Goal: Register for event/course

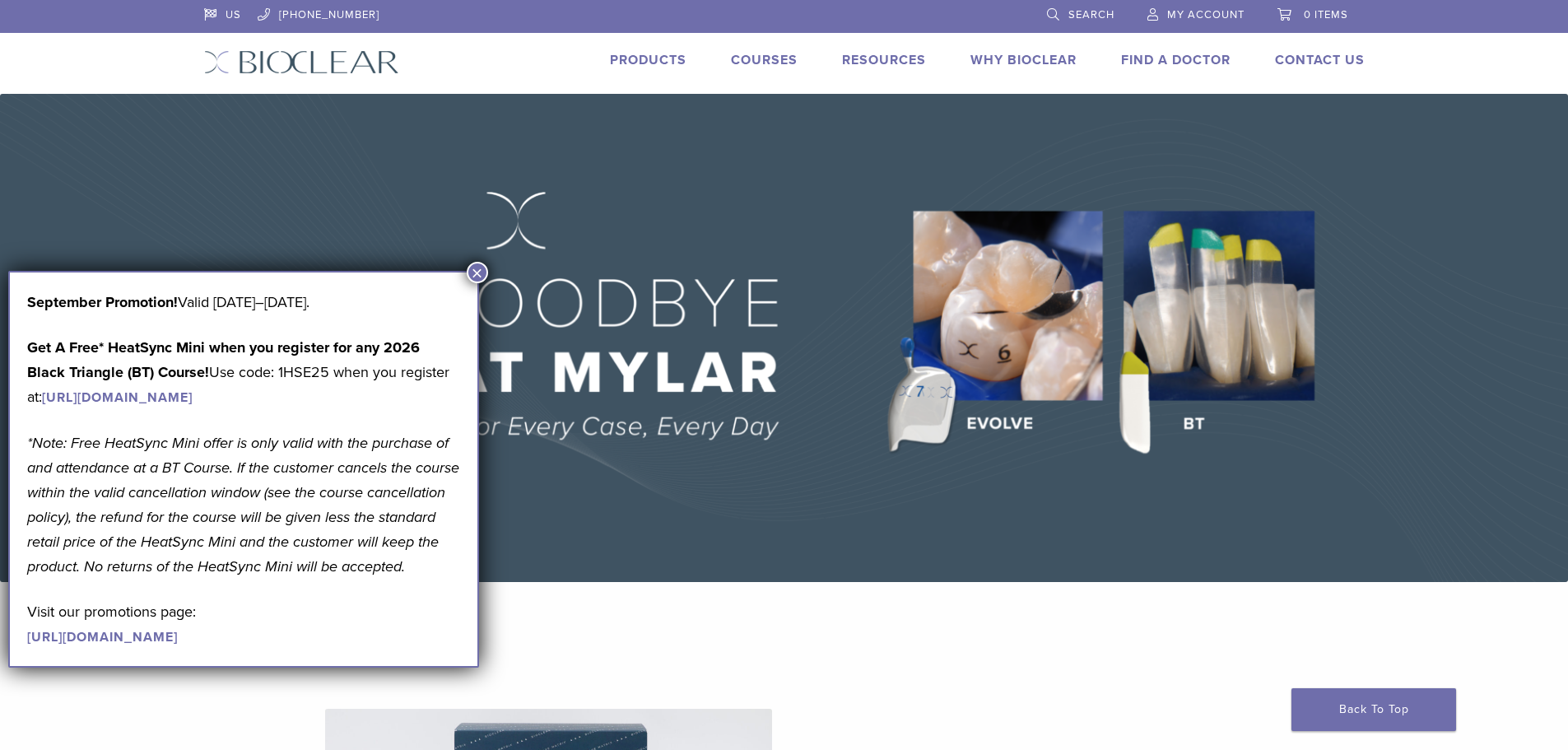
click at [478, 268] on button "×" at bounding box center [478, 273] width 22 height 22
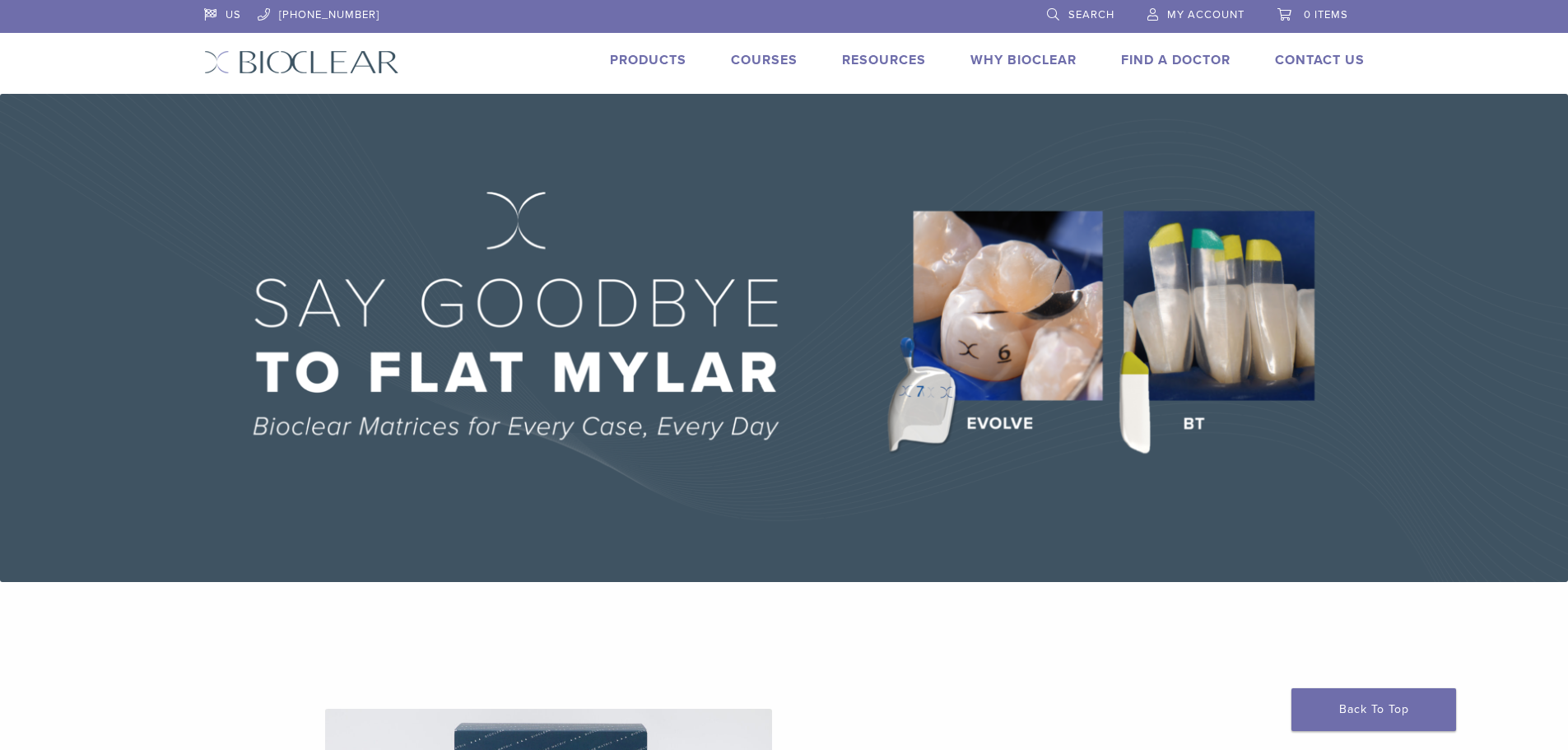
click at [749, 53] on link "Courses" at bounding box center [764, 60] width 67 height 17
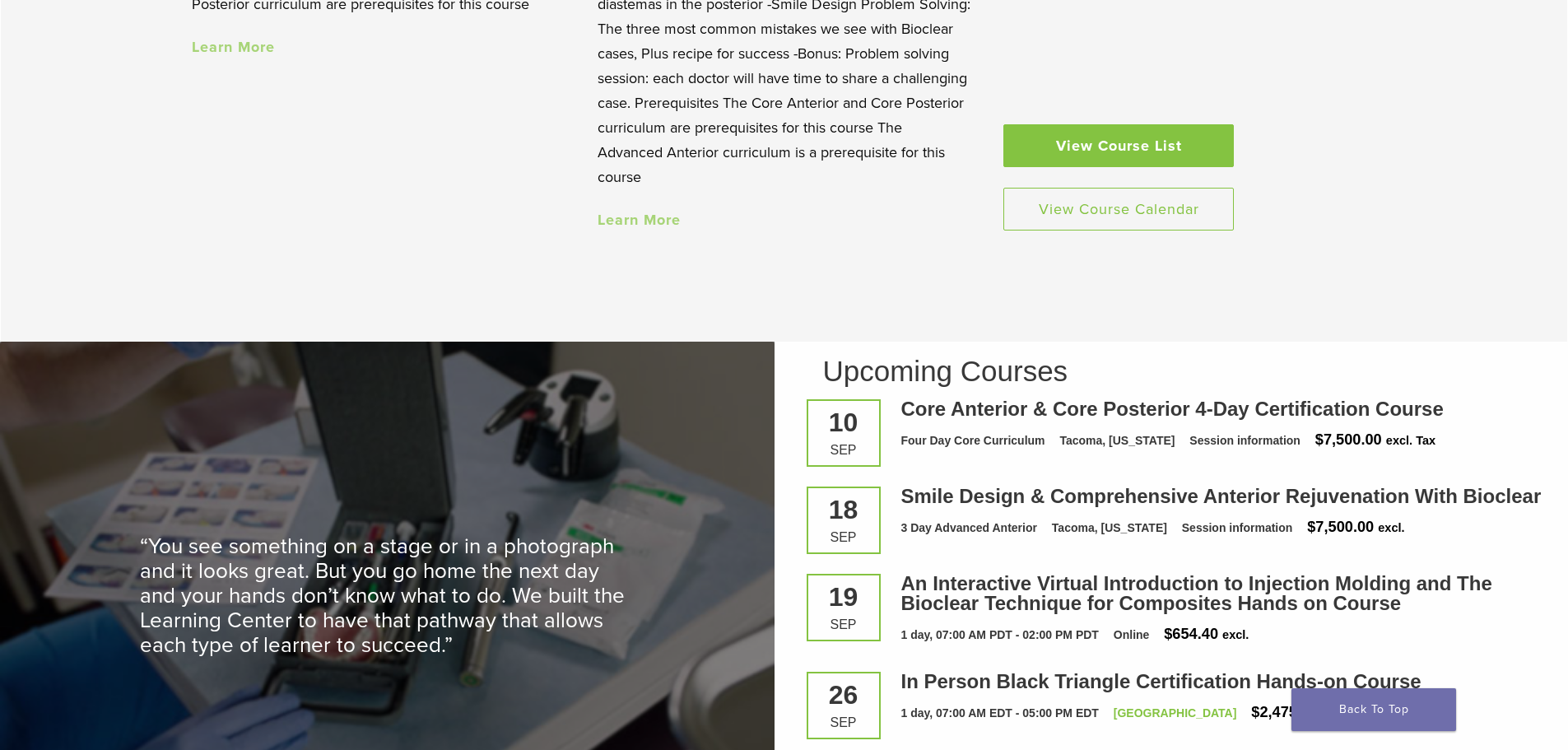
scroll to position [2305, 0]
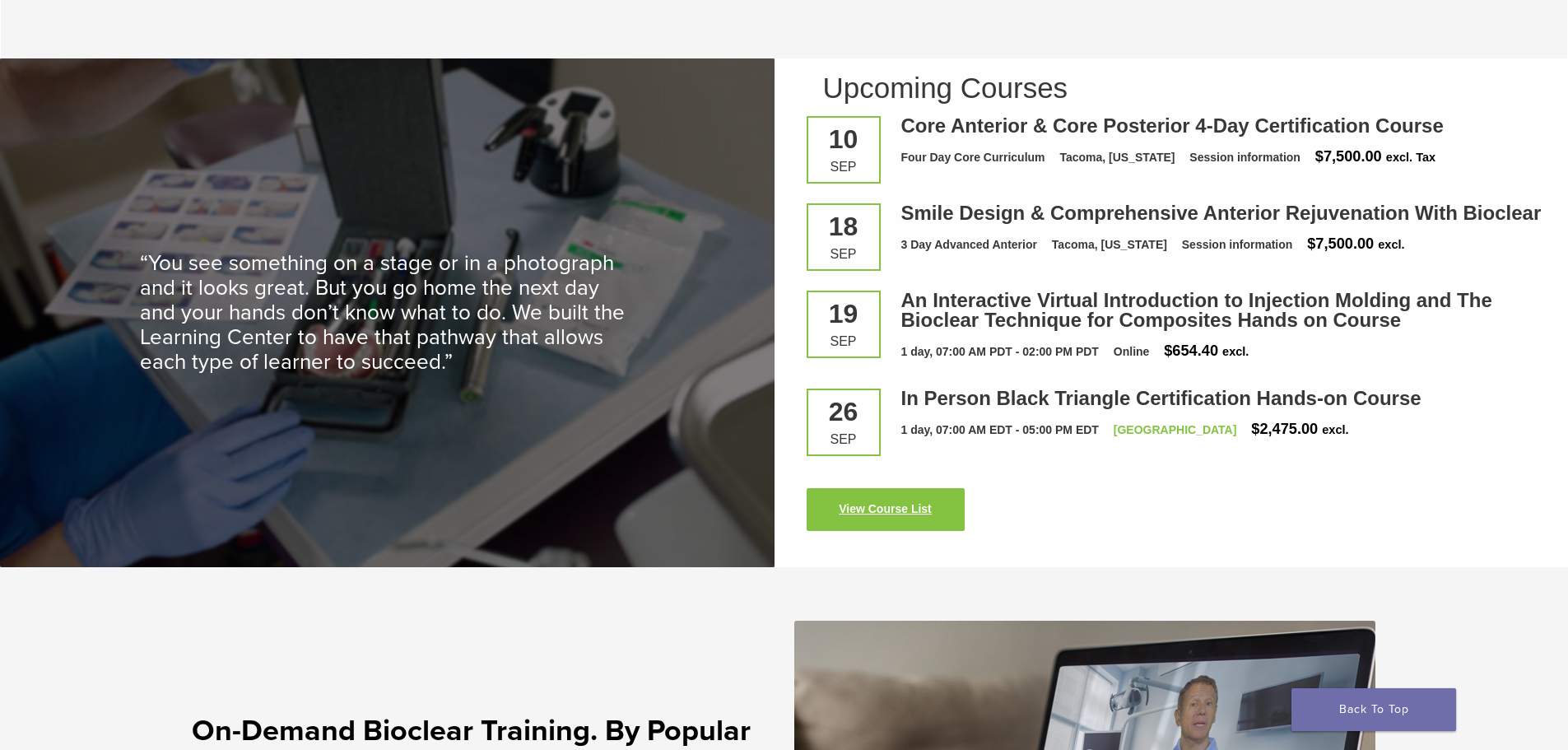
click at [888, 513] on link "View Course List" at bounding box center [885, 509] width 158 height 42
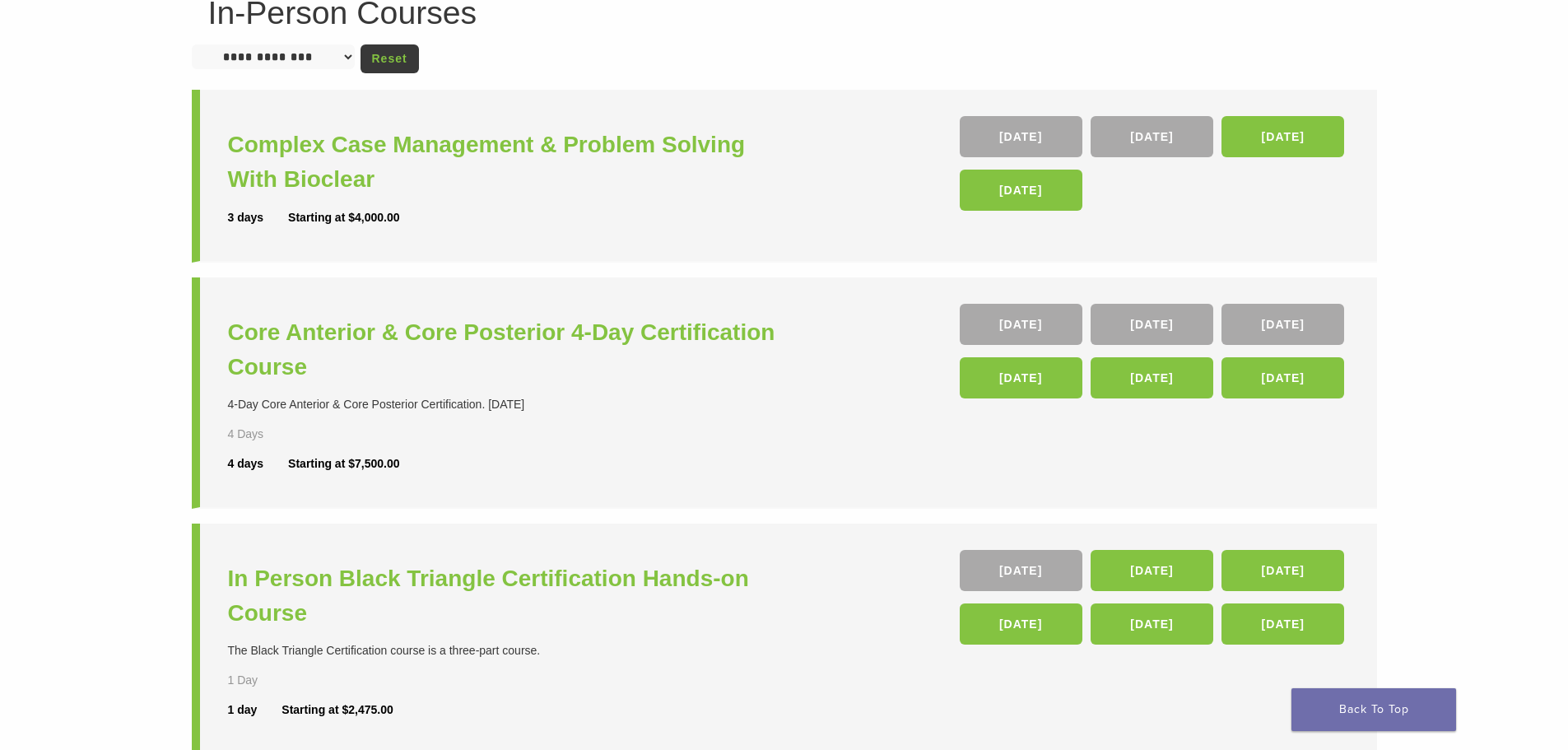
scroll to position [165, 0]
